Goal: Find specific page/section: Find specific page/section

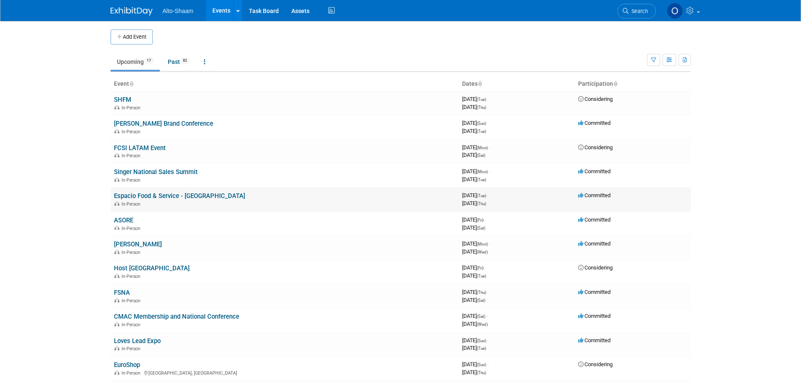
click at [146, 196] on link "Espacio Food & Service - [GEOGRAPHIC_DATA]" at bounding box center [179, 196] width 131 height 8
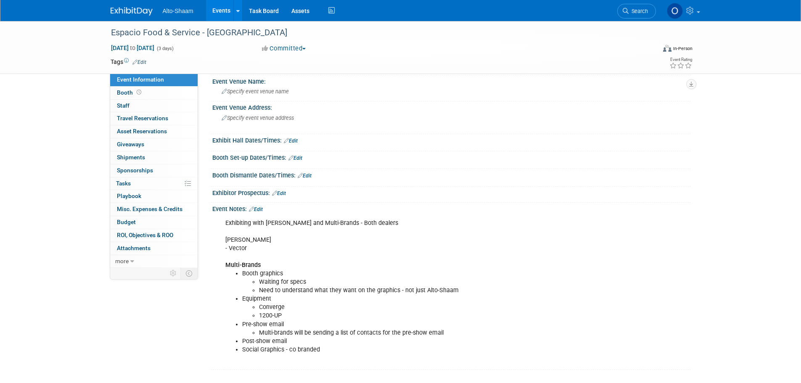
scroll to position [42, 0]
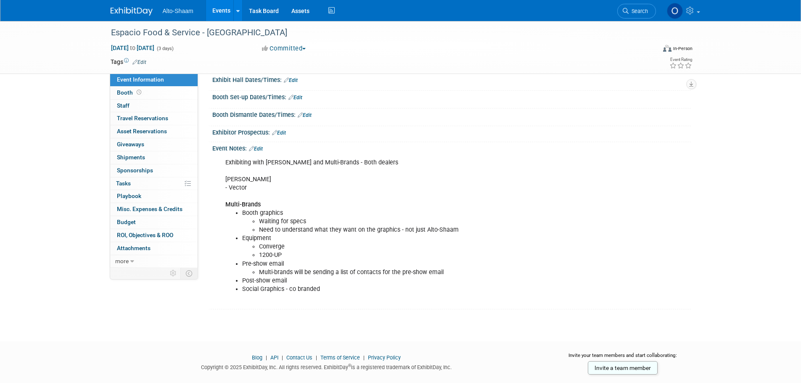
scroll to position [84, 0]
